Goal: Information Seeking & Learning: Check status

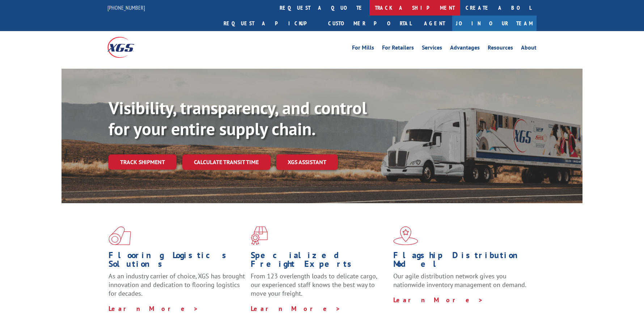
click at [369, 4] on link "track a shipment" at bounding box center [414, 8] width 91 height 16
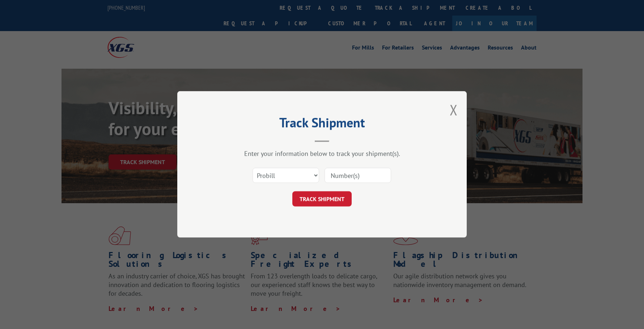
click at [375, 192] on div "TRACK SHIPMENT" at bounding box center [322, 199] width 217 height 15
drag, startPoint x: 351, startPoint y: 174, endPoint x: 341, endPoint y: 184, distance: 13.8
click at [351, 174] on input at bounding box center [358, 175] width 67 height 15
paste input "17602157"
type input "17602157"
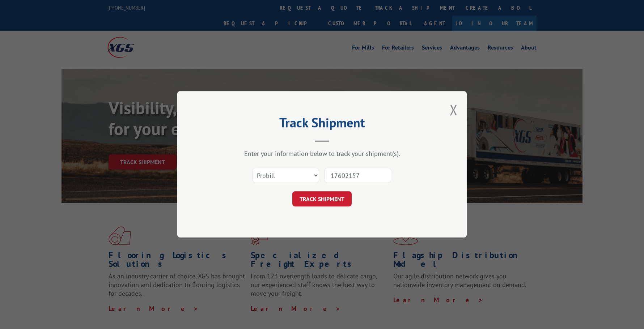
click at [326, 195] on button "TRACK SHIPMENT" at bounding box center [321, 199] width 59 height 15
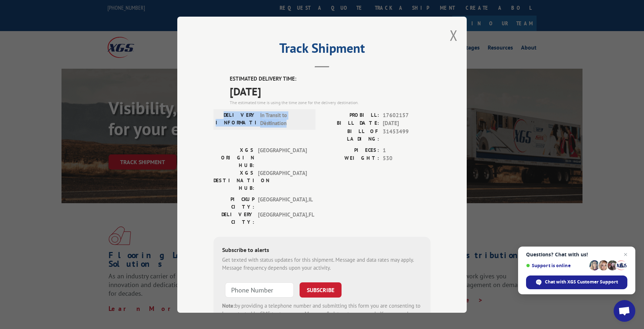
drag, startPoint x: 293, startPoint y: 123, endPoint x: 215, endPoint y: 115, distance: 78.5
click at [216, 115] on div "DELIVERY INFORMATION: In Transit to Destination" at bounding box center [265, 119] width 98 height 16
copy div "DELIVERY INFORMATION: In Transit to Destination"
